Goal: Task Accomplishment & Management: Complete application form

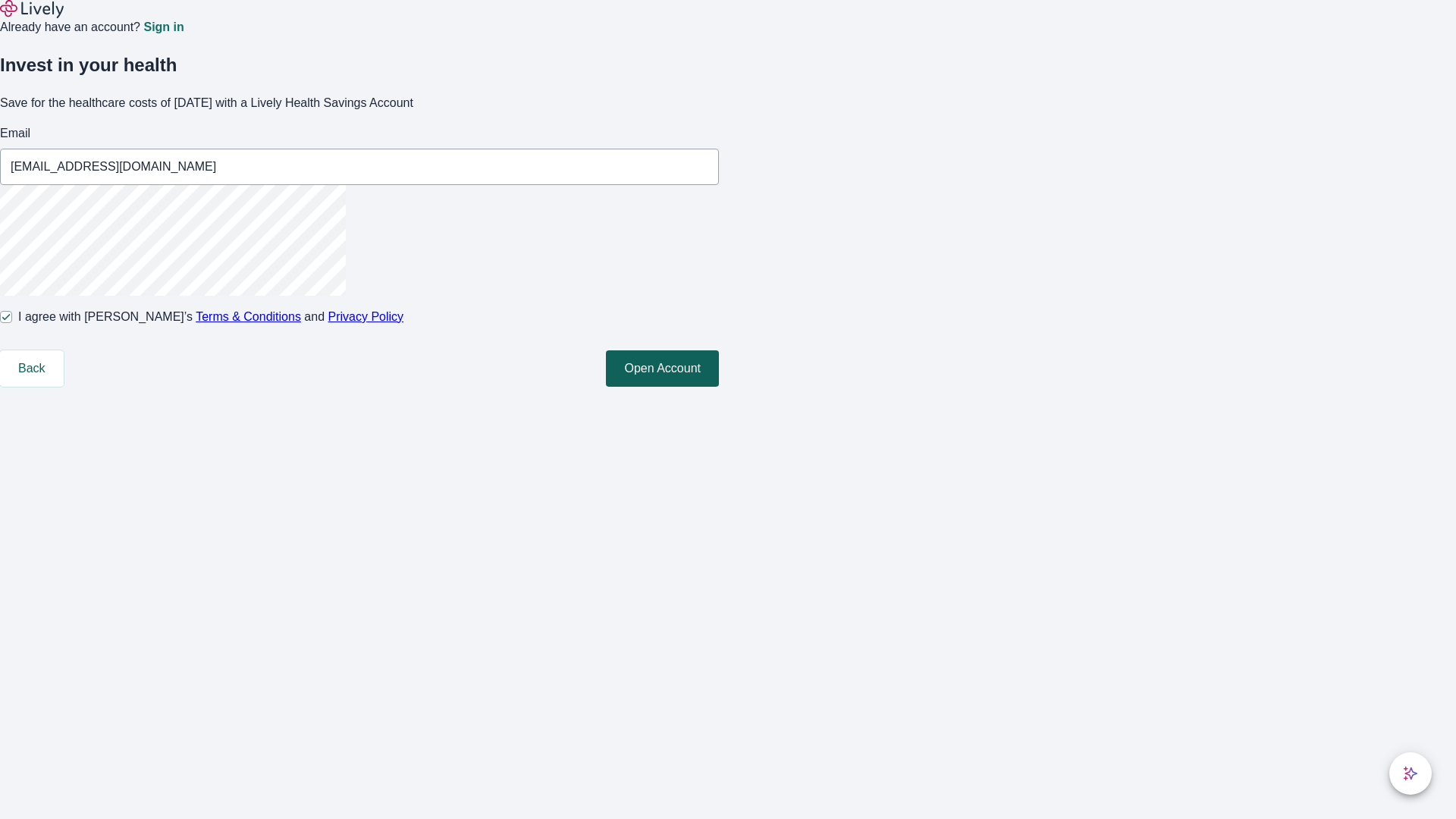
click at [719, 387] on button "Open Account" at bounding box center [662, 369] width 113 height 37
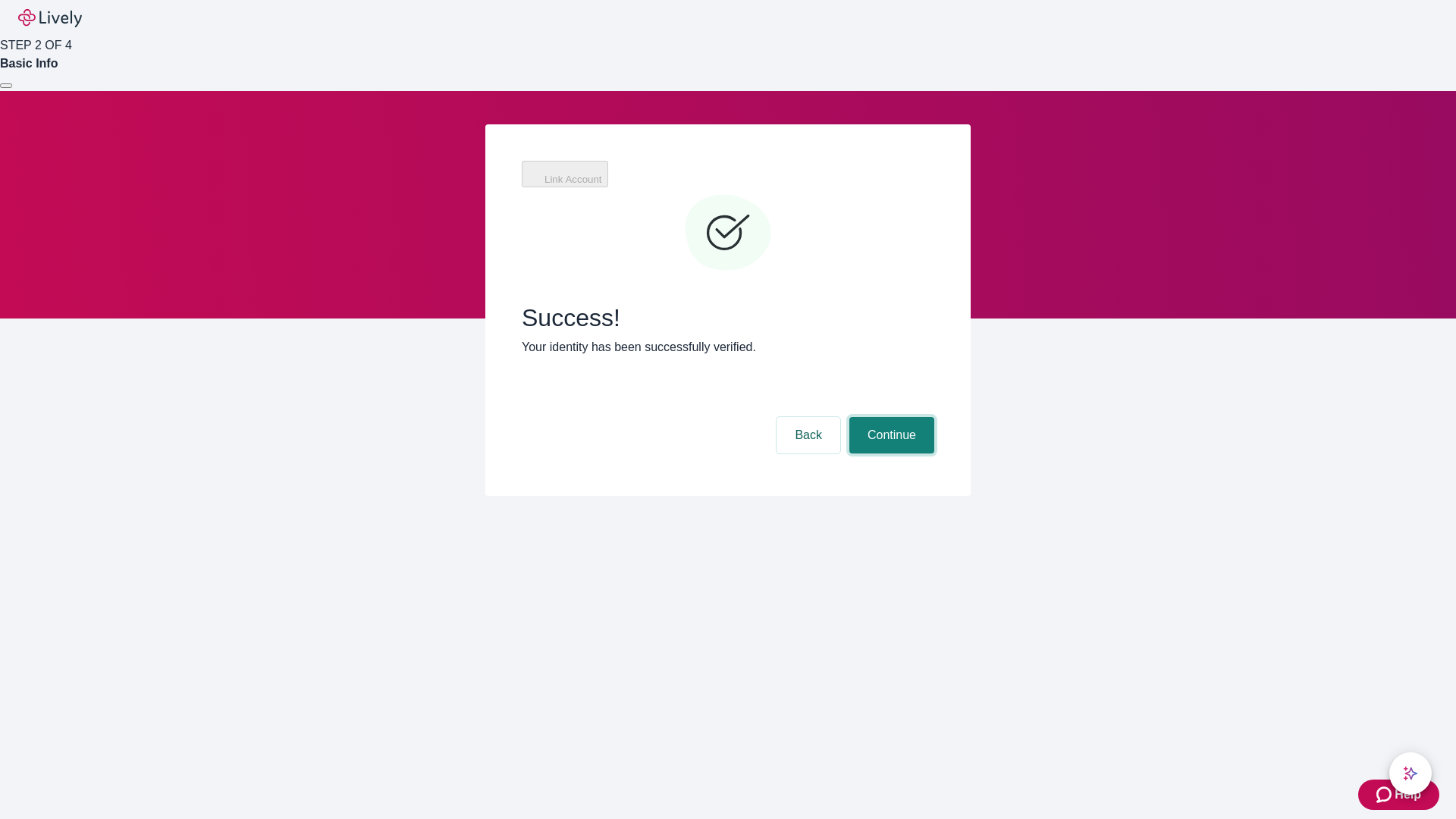
click at [889, 417] on button "Continue" at bounding box center [892, 435] width 85 height 37
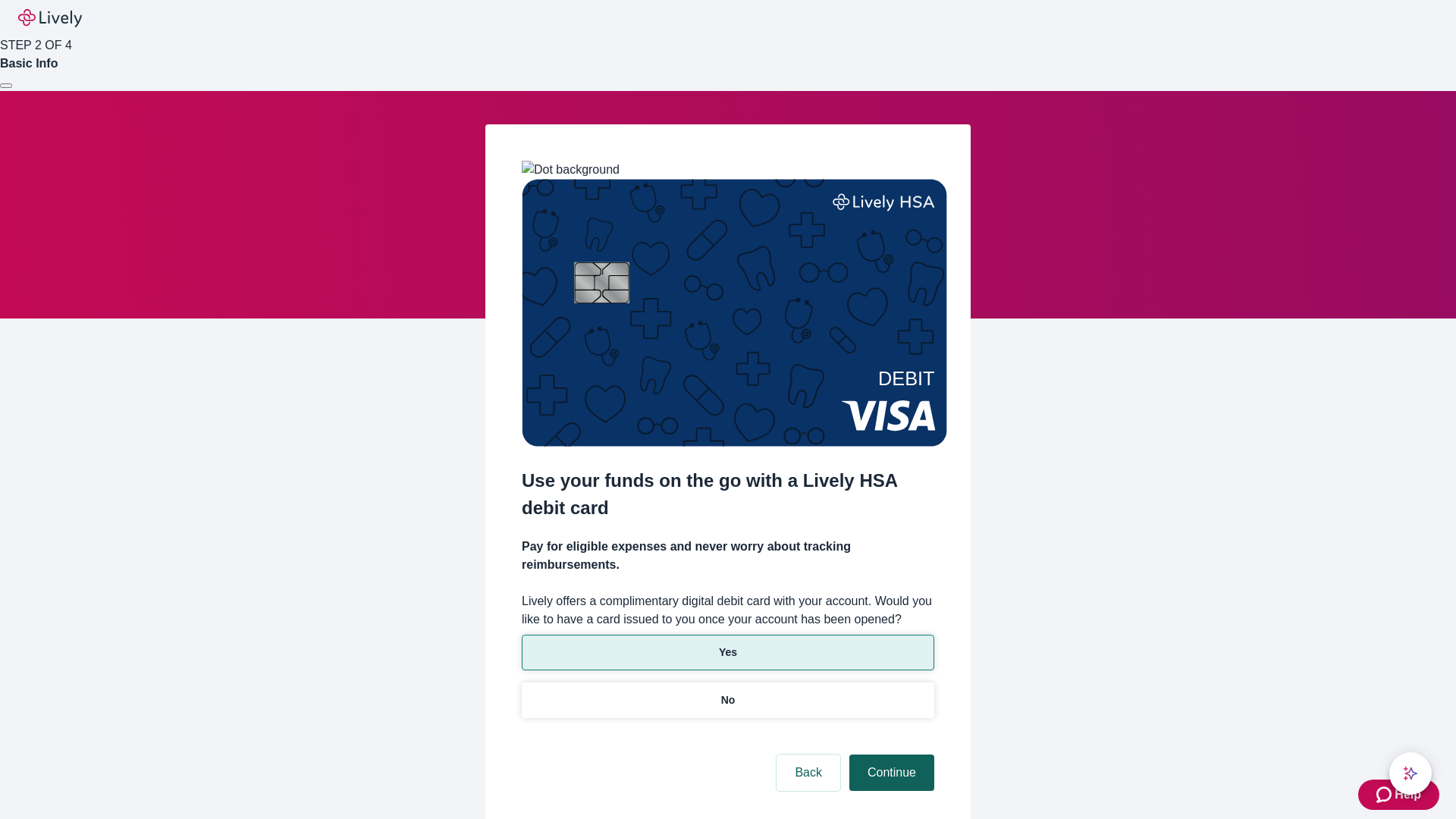
click at [727, 692] on p "No" at bounding box center [728, 700] width 14 height 16
click at [889, 755] on button "Continue" at bounding box center [892, 773] width 85 height 37
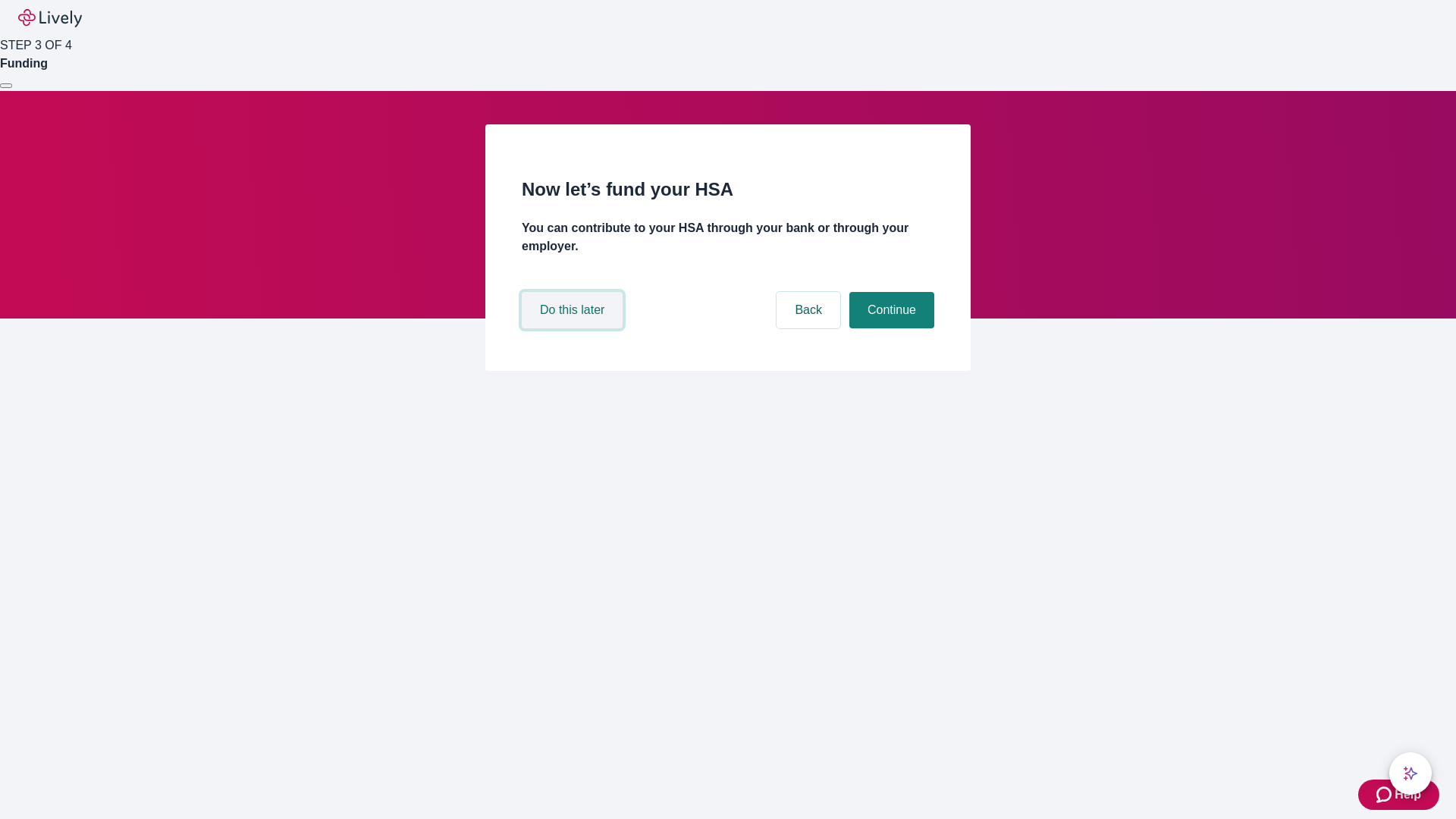
click at [574, 328] on button "Do this later" at bounding box center [572, 310] width 101 height 37
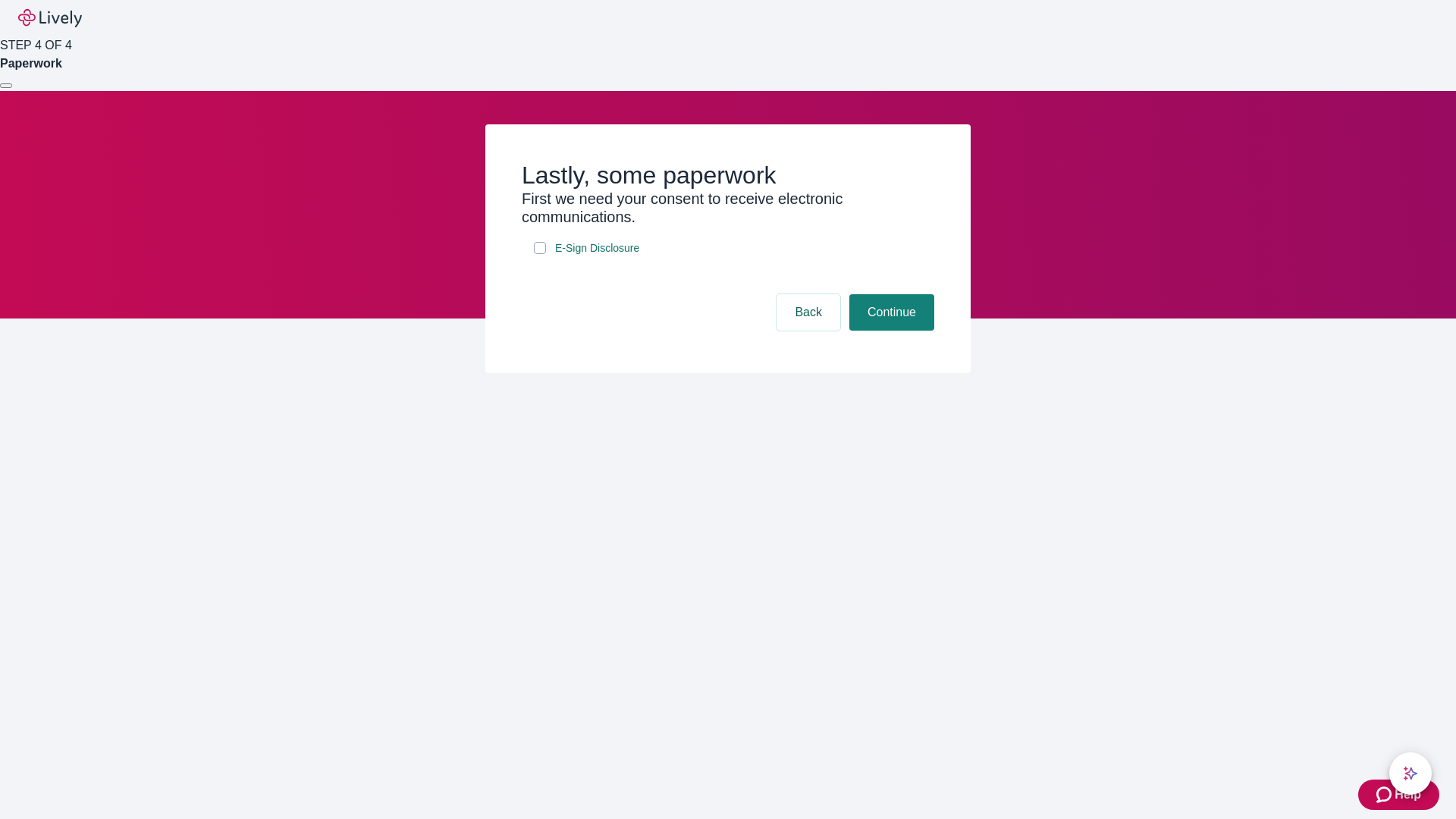
click at [540, 254] on input "E-Sign Disclosure" at bounding box center [540, 248] width 12 height 12
checkbox input "true"
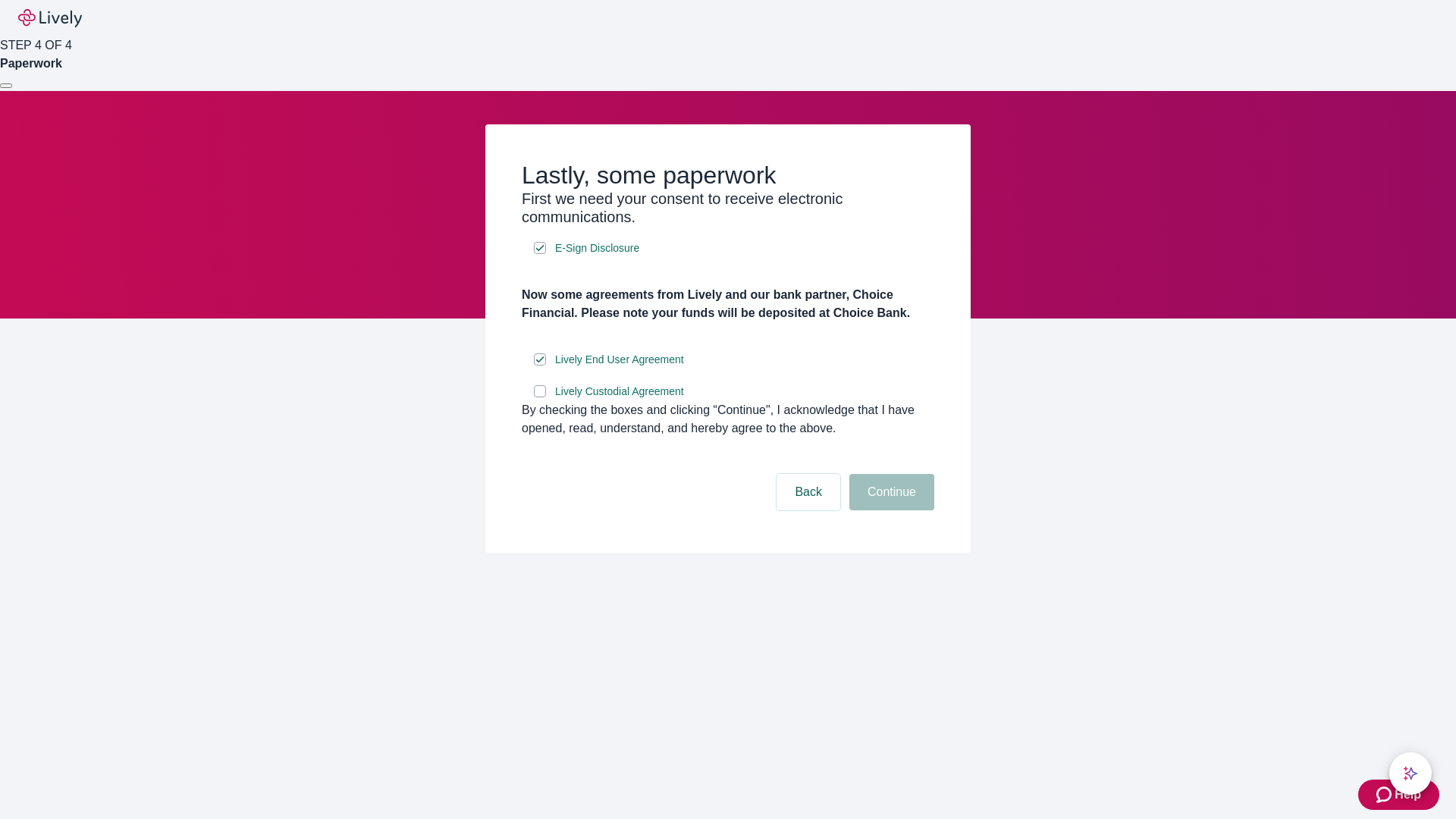
click at [540, 397] on input "Lively Custodial Agreement" at bounding box center [540, 391] width 12 height 12
checkbox input "true"
click at [889, 510] on button "Continue" at bounding box center [892, 492] width 85 height 37
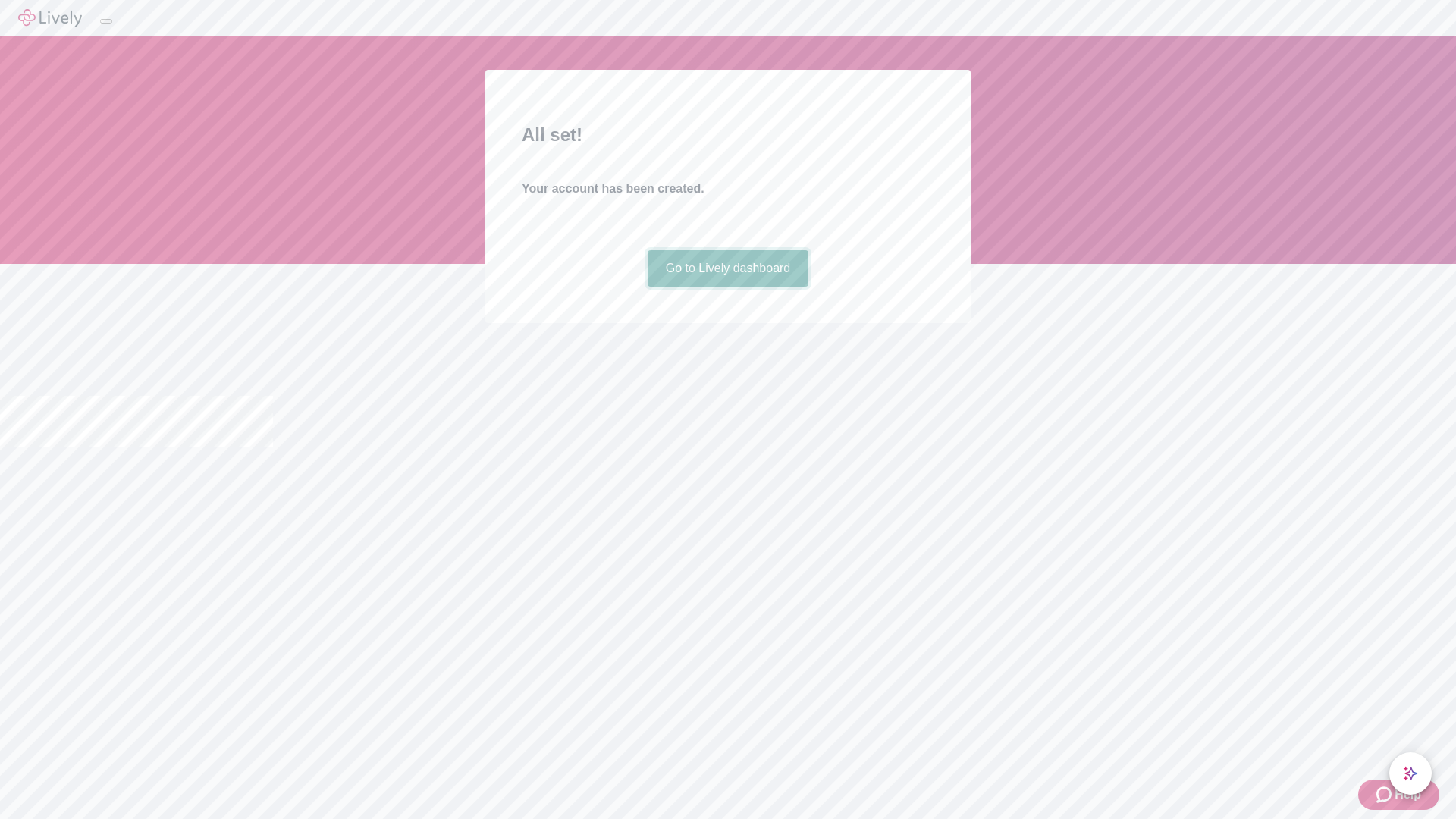
click at [727, 287] on link "Go to Lively dashboard" at bounding box center [728, 268] width 162 height 37
